Goal: Find specific page/section: Find specific page/section

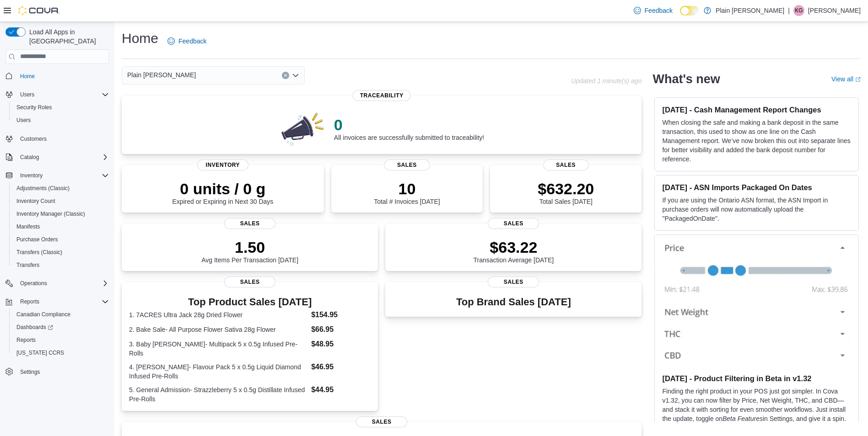
click at [241, 79] on div "Plain [PERSON_NAME]" at bounding box center [213, 75] width 183 height 18
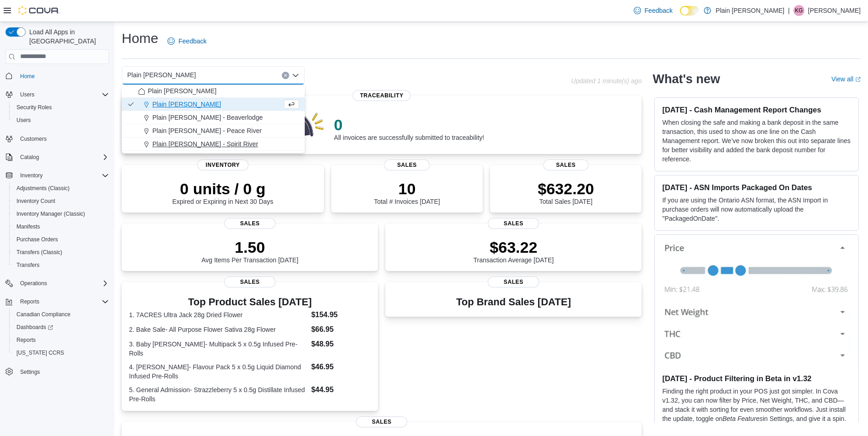
click at [230, 141] on div "Plain [PERSON_NAME] - Spirit River" at bounding box center [218, 143] width 161 height 9
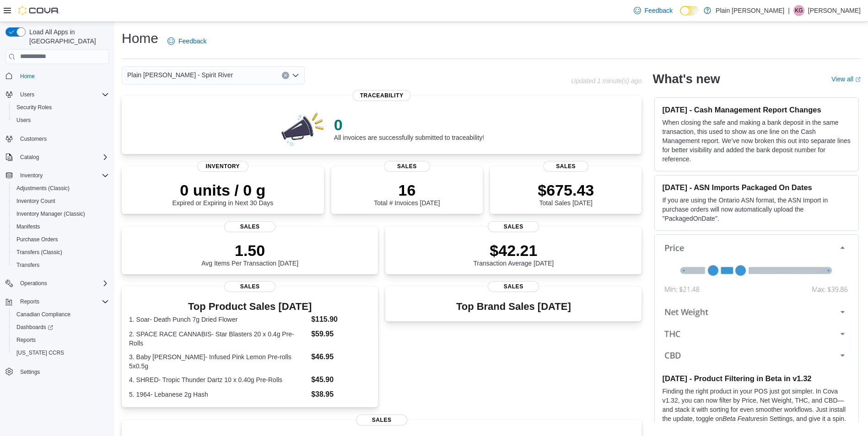
click at [212, 75] on div "Plain [PERSON_NAME] - Spirit River Combo box. Selected. Plain [PERSON_NAME] - S…" at bounding box center [213, 75] width 183 height 18
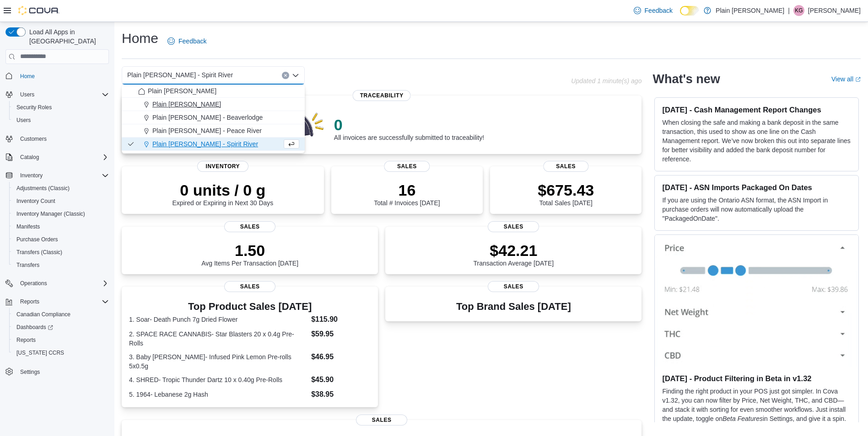
click at [225, 107] on div "Plain [PERSON_NAME]" at bounding box center [218, 104] width 161 height 9
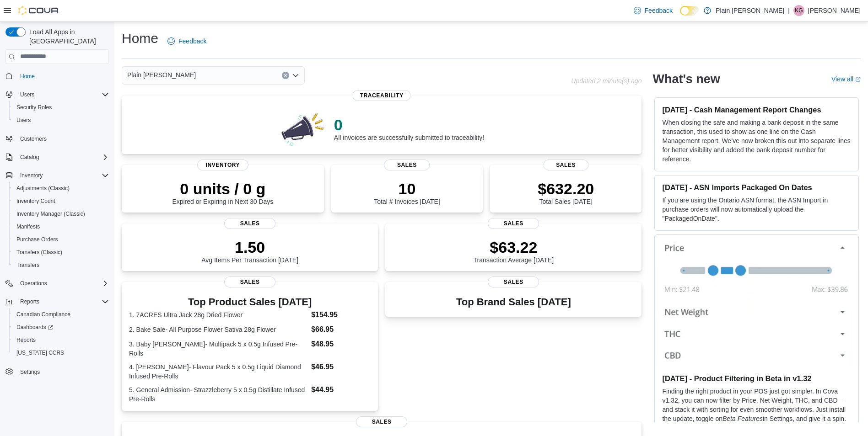
click at [217, 74] on div "Plain [PERSON_NAME] - Falher Combo box. Selected. Plain [PERSON_NAME] - Falher.…" at bounding box center [213, 75] width 183 height 18
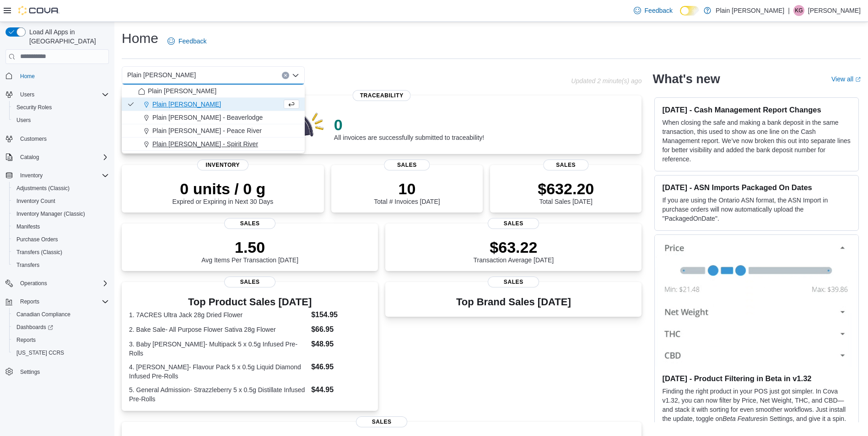
click at [215, 147] on span "Plain [PERSON_NAME] - Spirit River" at bounding box center [205, 143] width 106 height 9
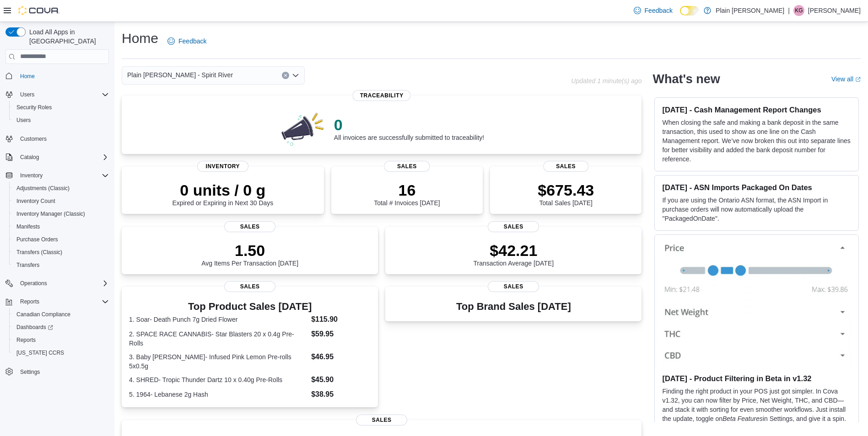
click at [209, 77] on div "Plain [PERSON_NAME] - Spirit River Combo box. Selected. Plain [PERSON_NAME] - S…" at bounding box center [213, 75] width 183 height 18
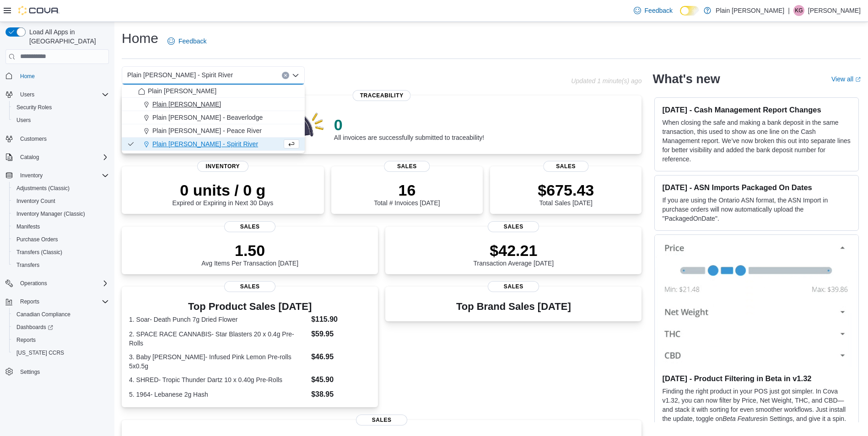
click at [207, 106] on div "Plain [PERSON_NAME]" at bounding box center [218, 104] width 161 height 9
